Goal: Information Seeking & Learning: Compare options

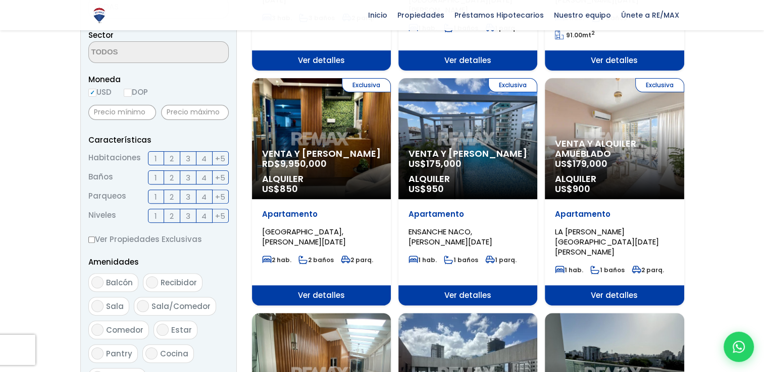
scroll to position [303, 0]
click at [133, 90] on label "DOP" at bounding box center [136, 92] width 24 height 13
click at [0, 0] on input "DOP" at bounding box center [0, 0] width 0 height 0
click at [95, 89] on input "USD" at bounding box center [92, 93] width 8 height 8
click at [92, 91] on input "USD" at bounding box center [92, 93] width 8 height 8
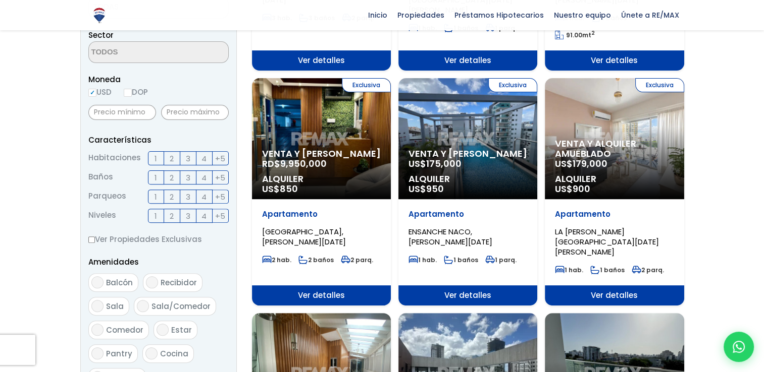
click at [136, 89] on label "DOP" at bounding box center [136, 92] width 24 height 13
click at [0, 0] on input "DOP" at bounding box center [0, 0] width 0 height 0
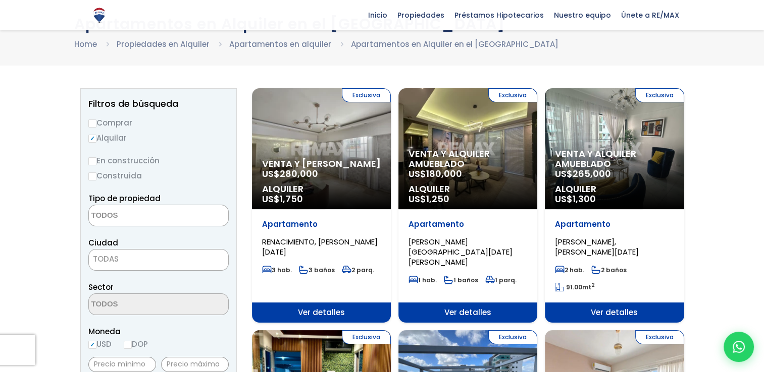
scroll to position [50, 0]
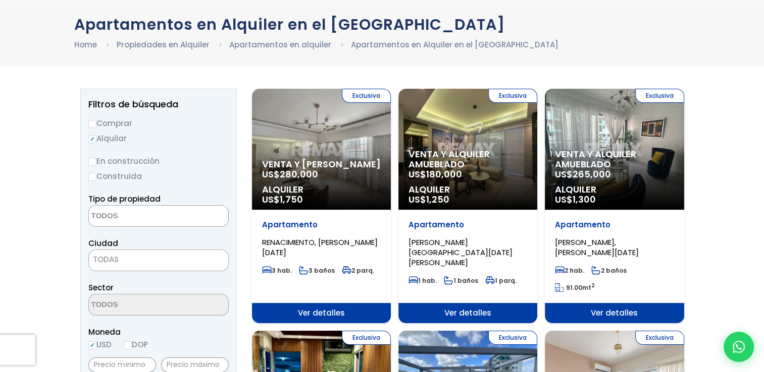
click at [111, 211] on textarea "Search" at bounding box center [138, 217] width 98 height 22
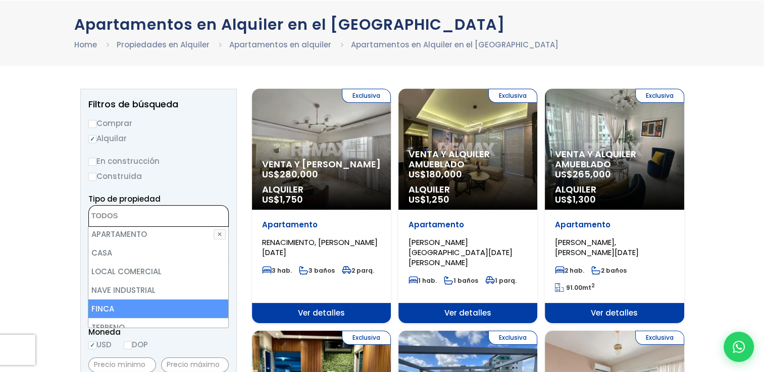
scroll to position [0, 0]
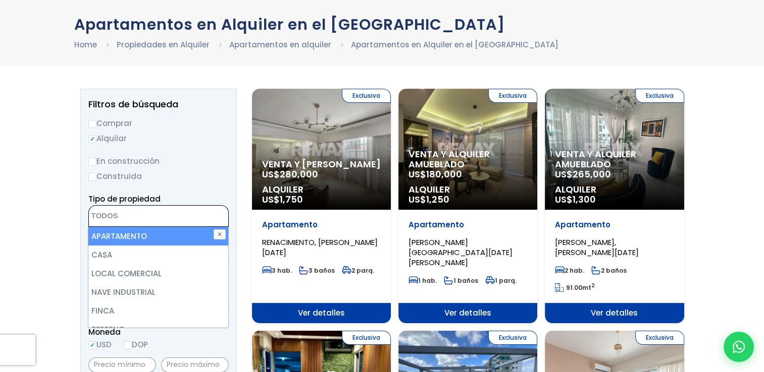
click at [153, 235] on li "APARTAMENTO" at bounding box center [157, 236] width 139 height 19
select select "apartment"
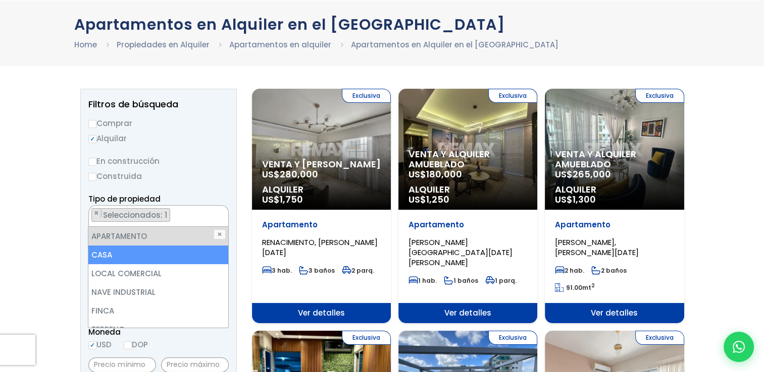
click at [153, 255] on li "CASA" at bounding box center [157, 255] width 139 height 19
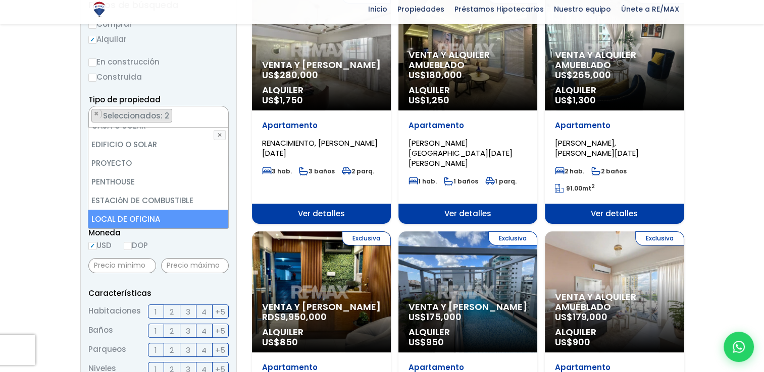
scroll to position [151, 0]
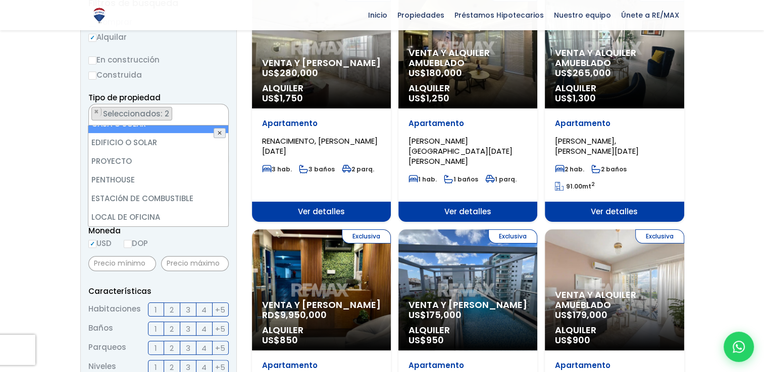
click at [222, 136] on button "✕" at bounding box center [219, 133] width 12 height 10
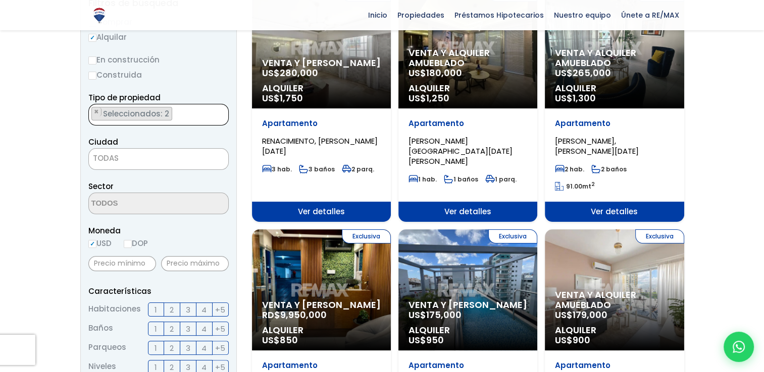
click at [141, 159] on span "TODAS" at bounding box center [158, 158] width 139 height 14
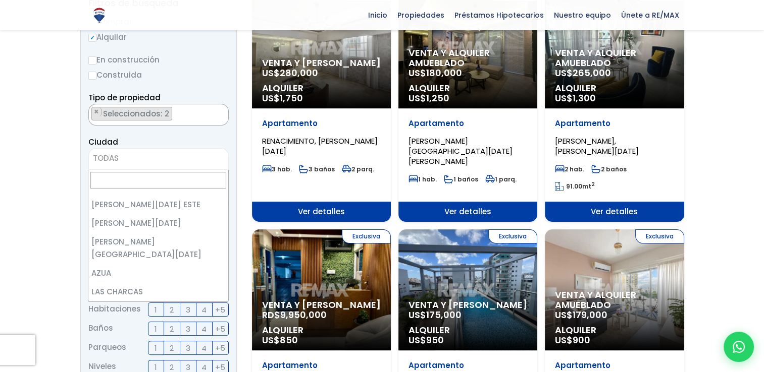
scroll to position [0, 0]
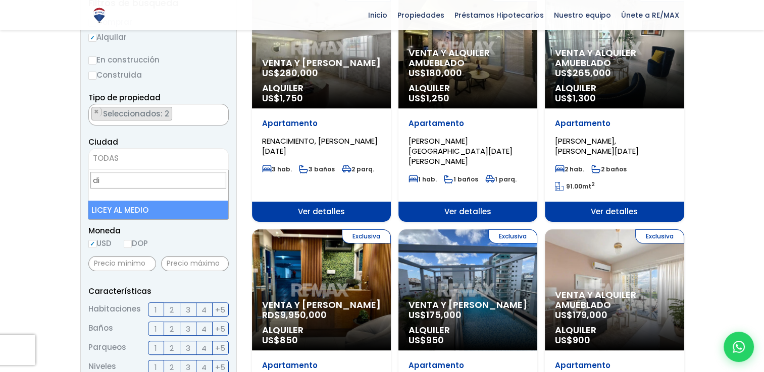
type input "d"
type input "D"
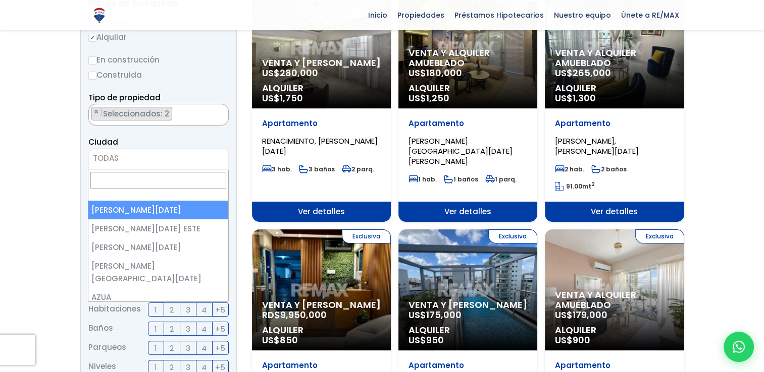
select select "1"
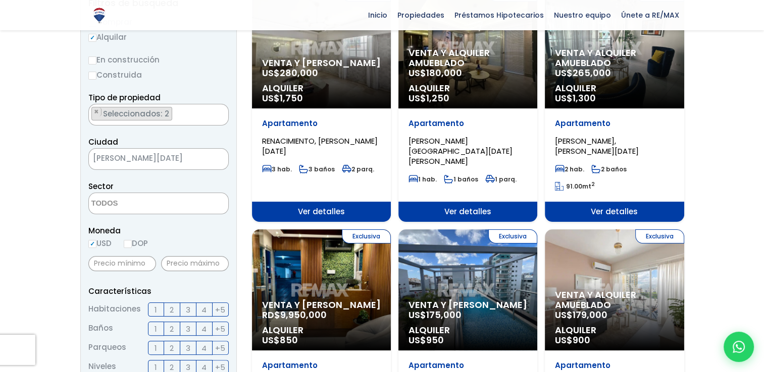
click at [135, 241] on label "DOP" at bounding box center [136, 243] width 24 height 13
click at [0, 0] on input "DOP" at bounding box center [0, 0] width 0 height 0
click at [131, 243] on input "DOP" at bounding box center [128, 244] width 8 height 8
radio input "true"
click at [131, 243] on input "DOP" at bounding box center [128, 244] width 8 height 8
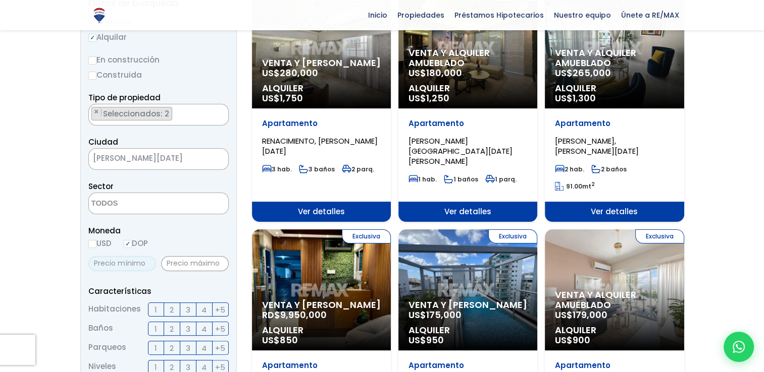
click at [119, 261] on input "text" at bounding box center [122, 263] width 68 height 15
type input "18,000"
click at [178, 259] on input "text" at bounding box center [195, 263] width 68 height 15
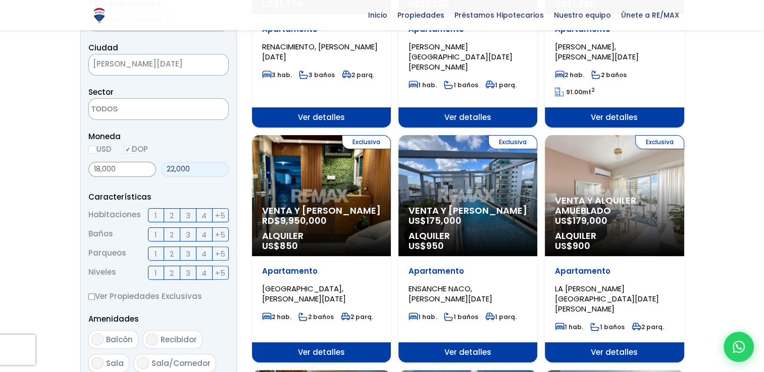
scroll to position [252, 0]
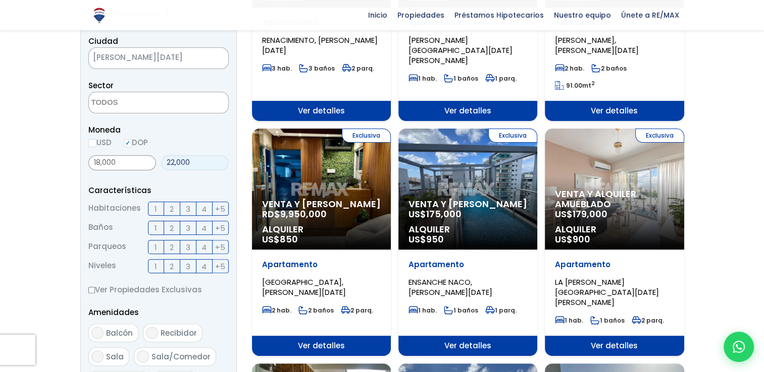
type input "22,000"
click at [172, 211] on span "2" at bounding box center [172, 209] width 4 height 13
click at [0, 0] on input "2" at bounding box center [0, 0] width 0 height 0
click at [169, 230] on label "2" at bounding box center [172, 228] width 16 height 14
click at [0, 0] on input "2" at bounding box center [0, 0] width 0 height 0
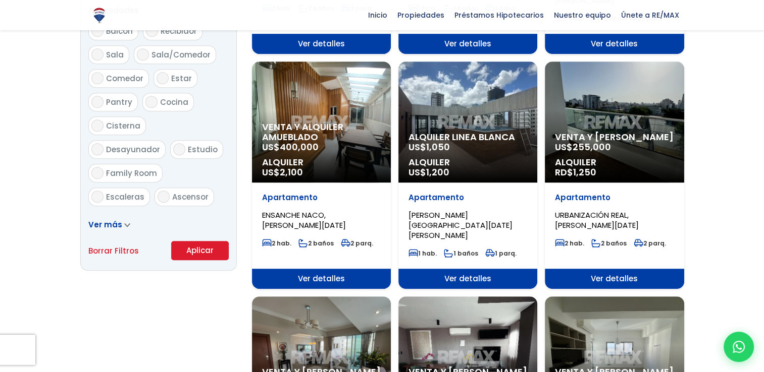
scroll to position [555, 0]
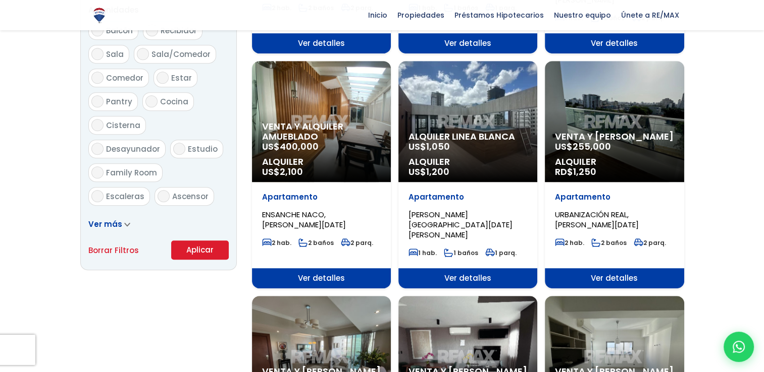
click at [186, 247] on button "Aplicar" at bounding box center [200, 250] width 58 height 19
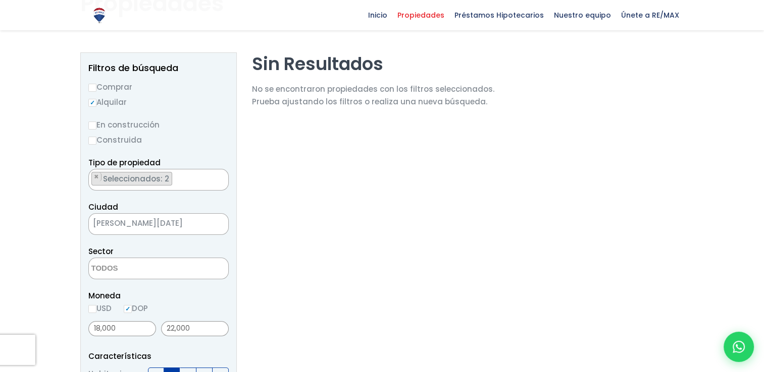
scroll to position [101, 0]
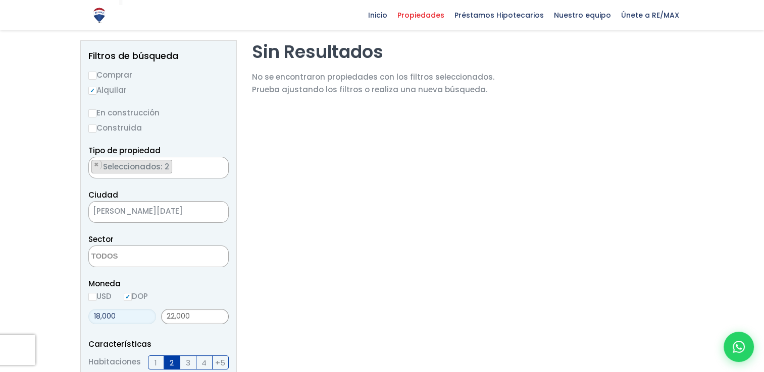
drag, startPoint x: 134, startPoint y: 312, endPoint x: 89, endPoint y: 316, distance: 45.6
click at [89, 316] on input "18,000" at bounding box center [122, 316] width 68 height 15
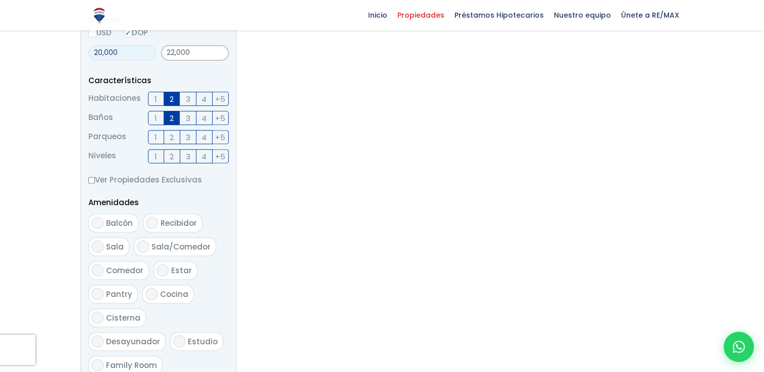
scroll to position [505, 0]
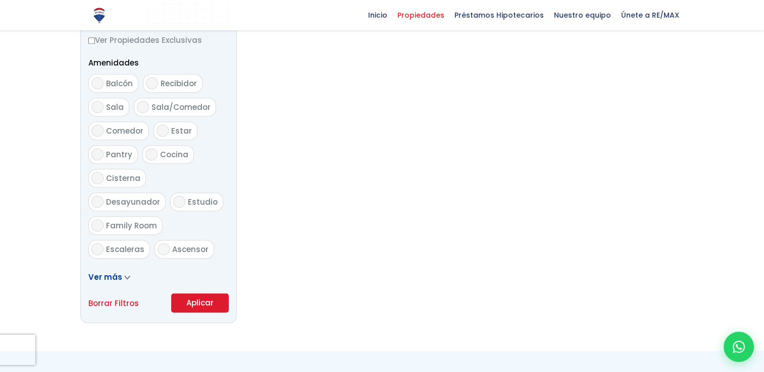
type input "20,000"
click at [183, 307] on button "Aplicar" at bounding box center [200, 303] width 58 height 19
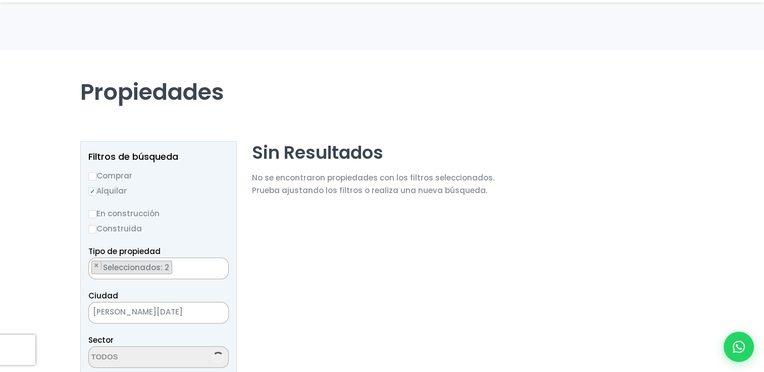
scroll to position [101, 0]
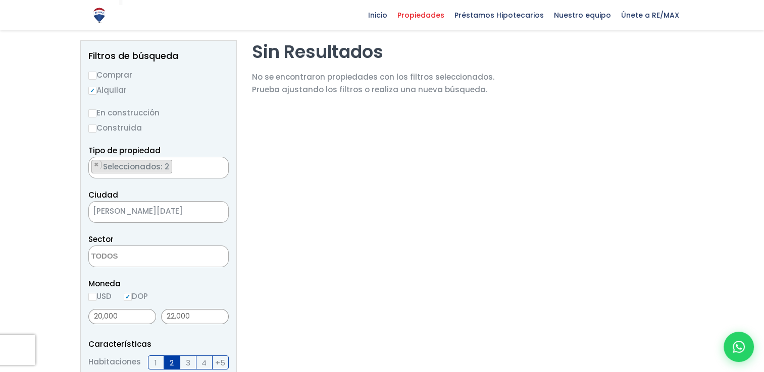
click at [155, 204] on span "[PERSON_NAME][DATE]" at bounding box center [146, 211] width 114 height 14
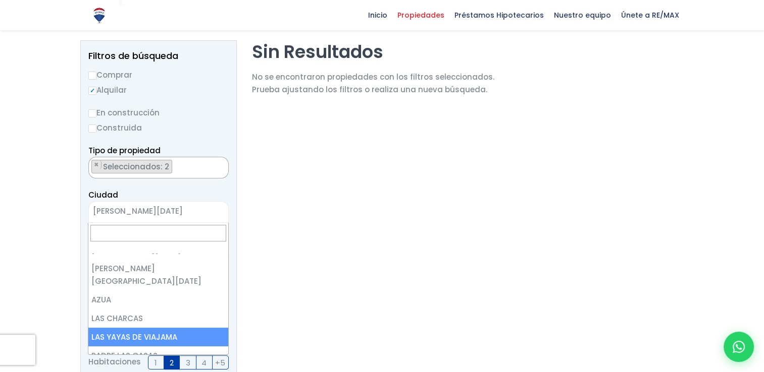
scroll to position [0, 0]
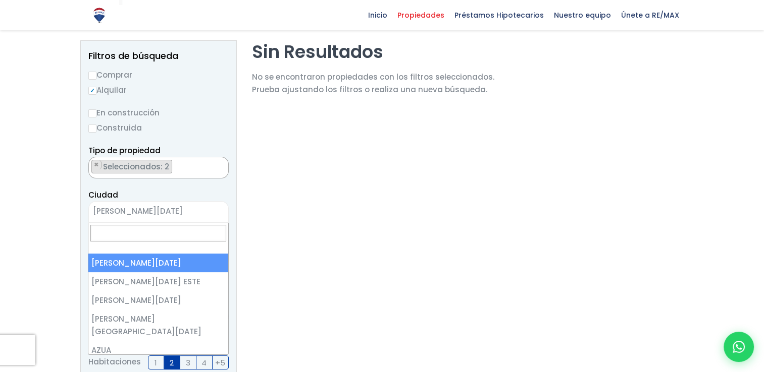
click at [178, 237] on input "Search" at bounding box center [157, 233] width 135 height 17
type input "sant"
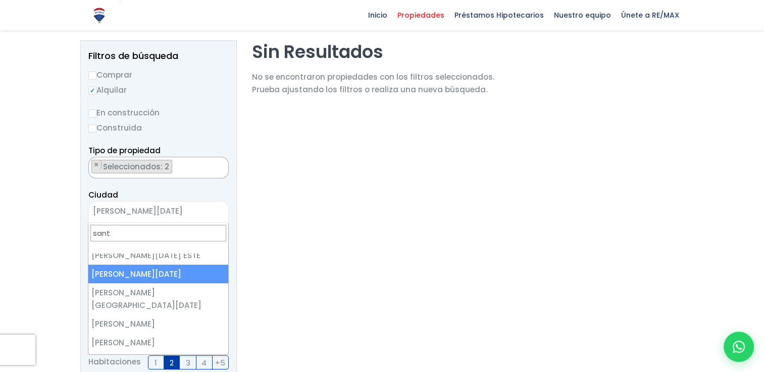
scroll to position [50, 0]
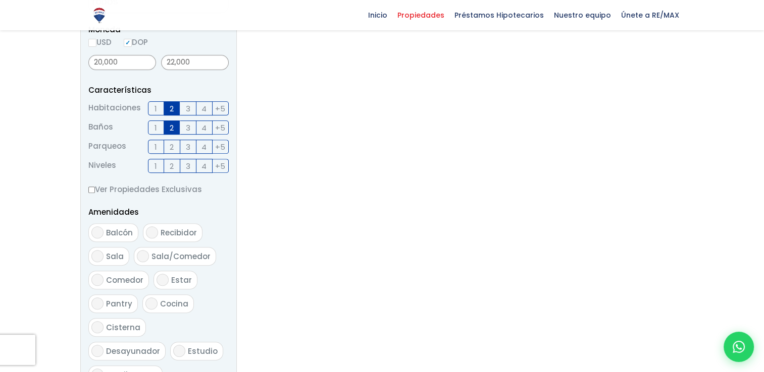
scroll to position [404, 0]
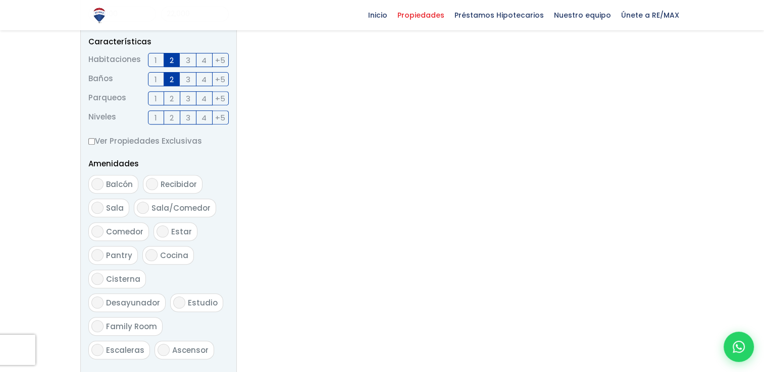
click at [155, 81] on span "1" at bounding box center [155, 79] width 3 height 13
click at [0, 0] on input "1" at bounding box center [0, 0] width 0 height 0
click at [157, 63] on label "1" at bounding box center [156, 60] width 16 height 14
click at [0, 0] on input "1" at bounding box center [0, 0] width 0 height 0
click at [155, 59] on span "1" at bounding box center [155, 60] width 3 height 13
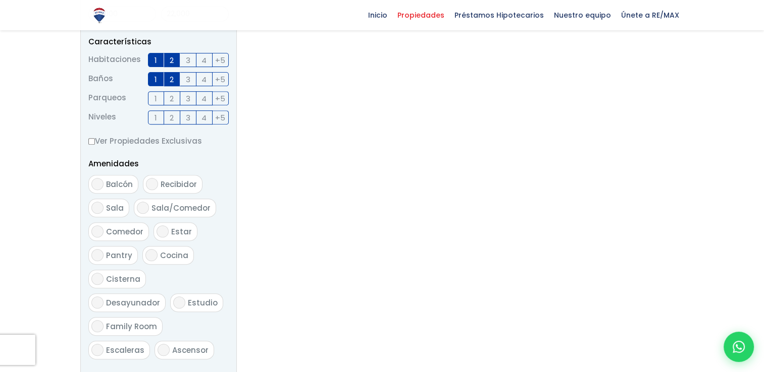
click at [0, 0] on input "1" at bounding box center [0, 0] width 0 height 0
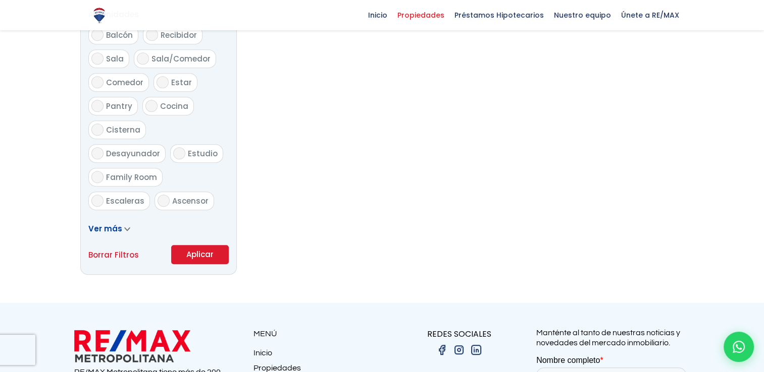
scroll to position [555, 0]
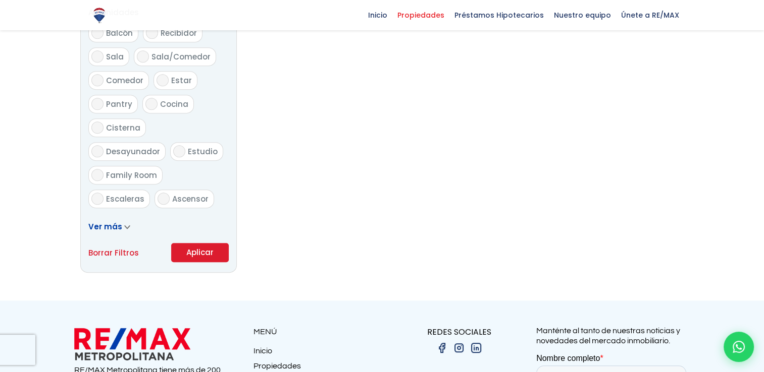
click at [207, 251] on button "Aplicar" at bounding box center [200, 252] width 58 height 19
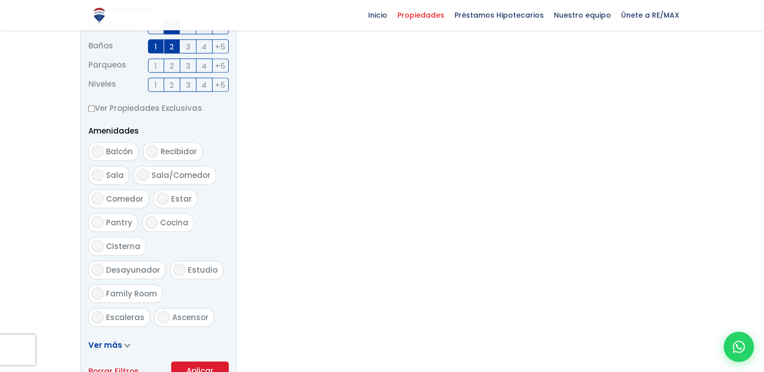
scroll to position [505, 0]
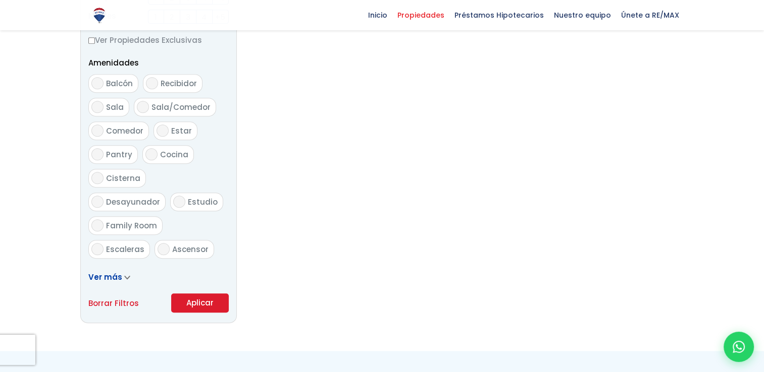
click at [149, 148] on input "Cocina" at bounding box center [151, 154] width 12 height 12
checkbox input "true"
click at [163, 193] on label "Desayunador" at bounding box center [126, 202] width 77 height 19
click at [103, 196] on input "Desayunador" at bounding box center [97, 202] width 12 height 12
checkbox input "true"
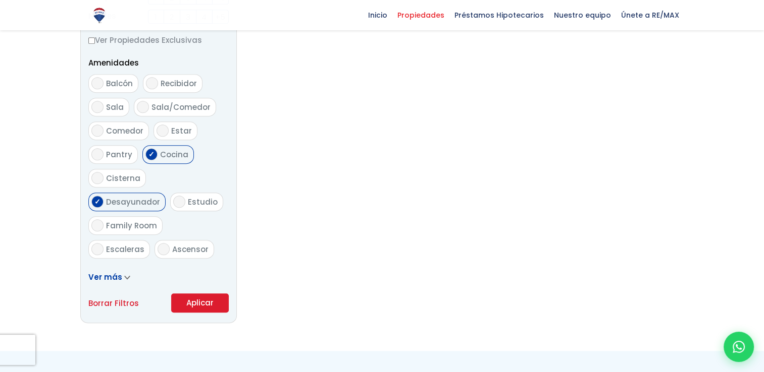
click at [190, 301] on button "Aplicar" at bounding box center [200, 303] width 58 height 19
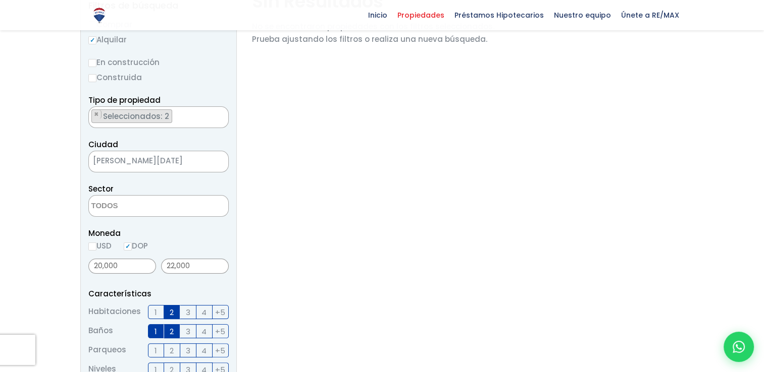
scroll to position [202, 0]
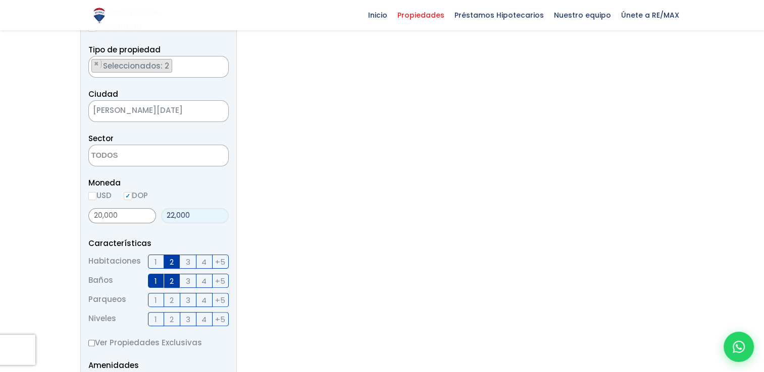
drag, startPoint x: 192, startPoint y: 215, endPoint x: 166, endPoint y: 213, distance: 26.3
click at [166, 213] on input "22,000" at bounding box center [195, 215] width 68 height 15
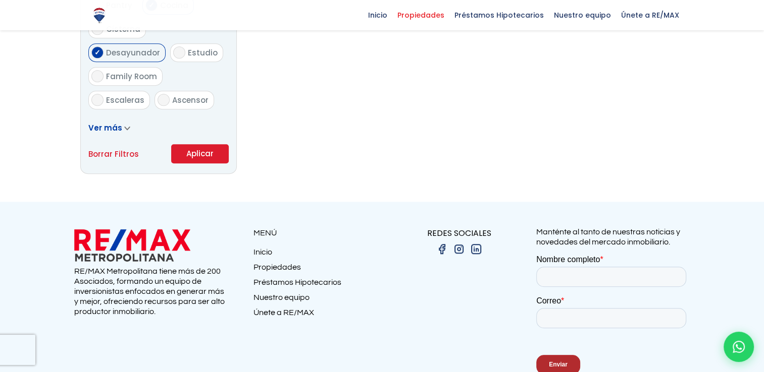
scroll to position [656, 0]
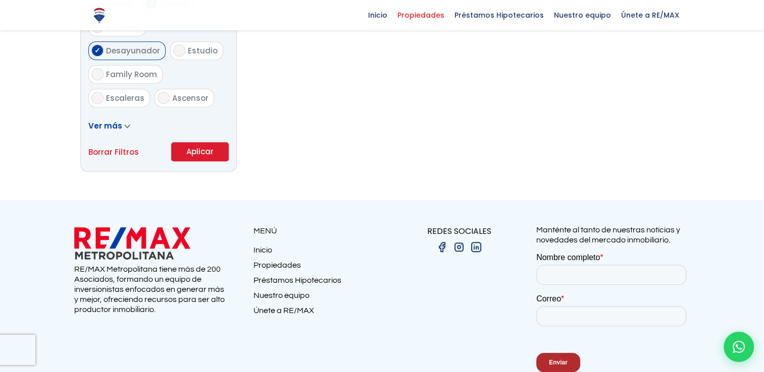
type input "50,000"
click at [211, 154] on button "Aplicar" at bounding box center [200, 151] width 58 height 19
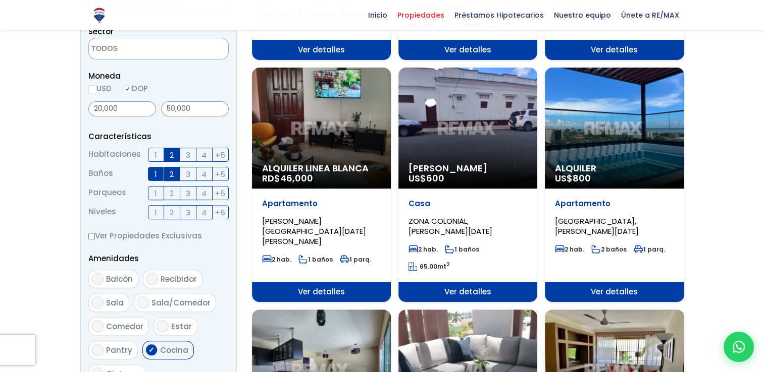
scroll to position [303, 0]
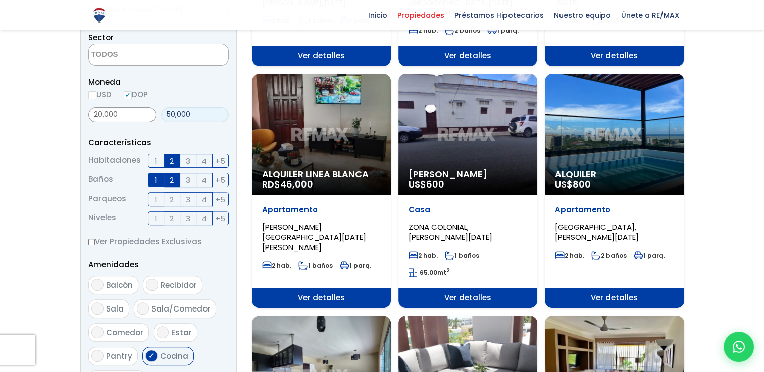
drag, startPoint x: 199, startPoint y: 113, endPoint x: 152, endPoint y: 123, distance: 47.4
click at [152, 123] on div "20,000 50,000" at bounding box center [158, 114] width 140 height 23
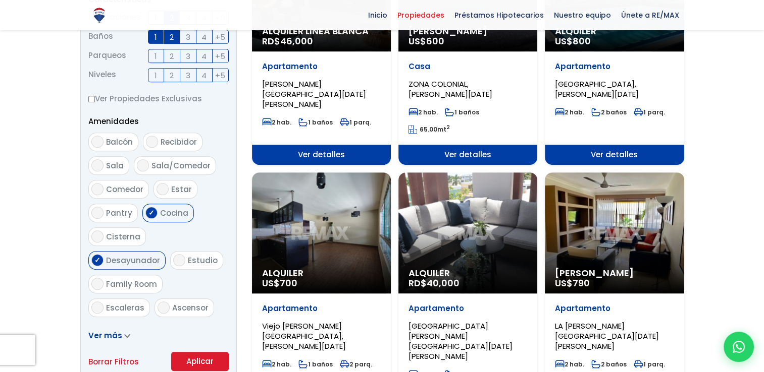
scroll to position [505, 0]
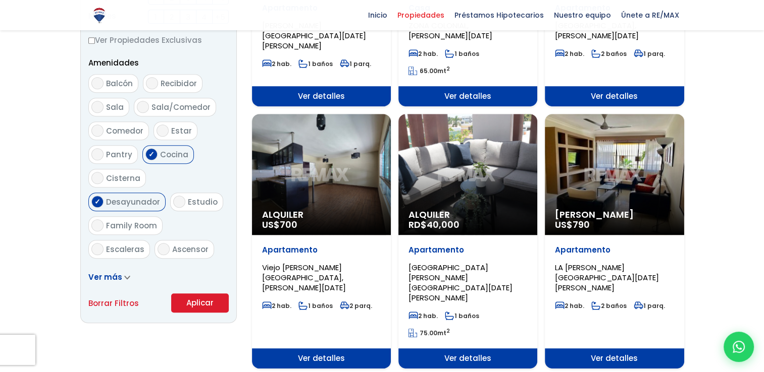
type input "23,000"
drag, startPoint x: 182, startPoint y: 296, endPoint x: 180, endPoint y: 290, distance: 7.0
click at [183, 296] on button "Aplicar" at bounding box center [200, 303] width 58 height 19
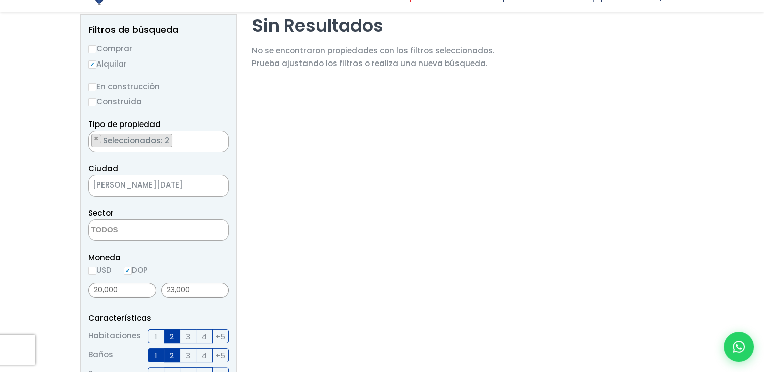
scroll to position [151, 0]
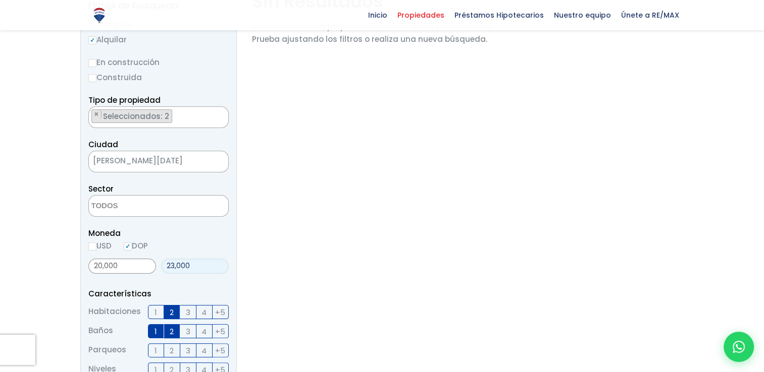
drag, startPoint x: 210, startPoint y: 265, endPoint x: 142, endPoint y: 269, distance: 68.2
click at [142, 269] on div "20,000 23,000" at bounding box center [158, 266] width 140 height 23
type input "0"
drag, startPoint x: 143, startPoint y: 267, endPoint x: 70, endPoint y: 276, distance: 74.2
click at [70, 276] on section "Propiedades Todas las Propiedades Comprar Alquilar Tipo de propiedad APARTAMENT…" at bounding box center [382, 301] width 764 height 805
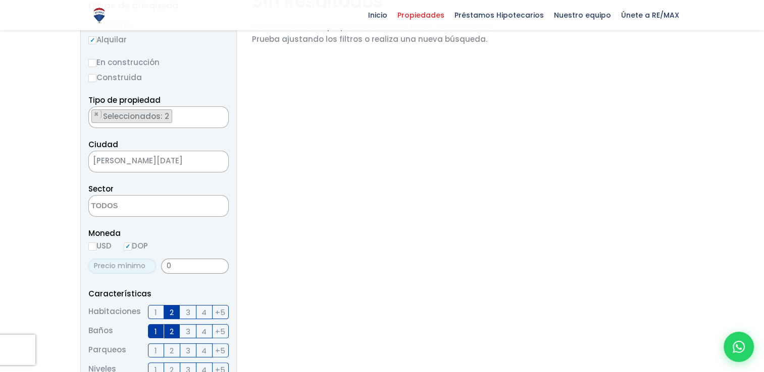
type input "0"
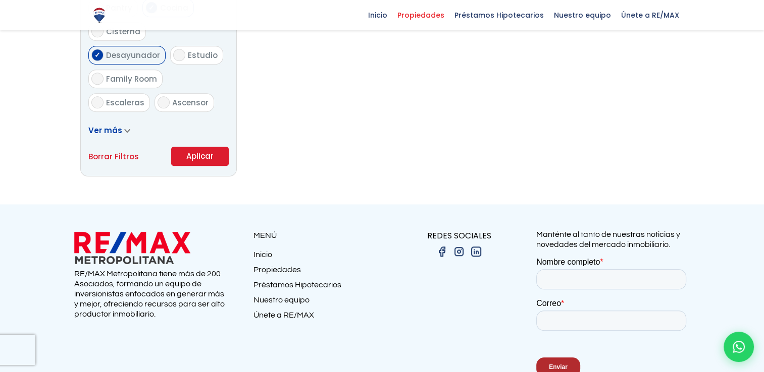
scroll to position [707, 0]
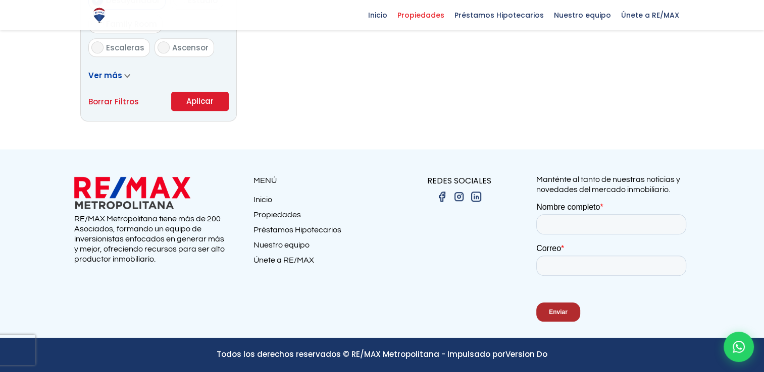
type input "0"
click at [190, 95] on button "Aplicar" at bounding box center [200, 101] width 58 height 19
click at [198, 102] on button "Aplicar" at bounding box center [200, 101] width 58 height 19
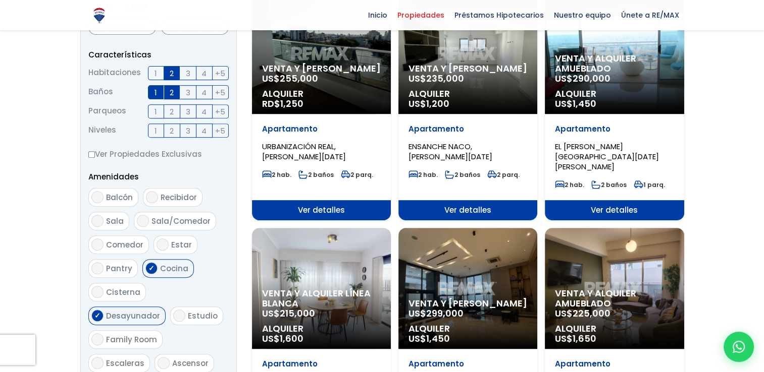
scroll to position [404, 0]
